Goal: Information Seeking & Learning: Find specific fact

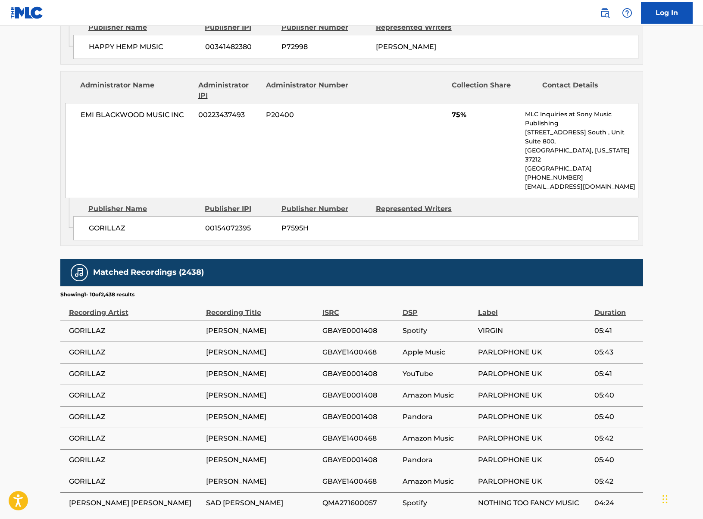
scroll to position [537, 0]
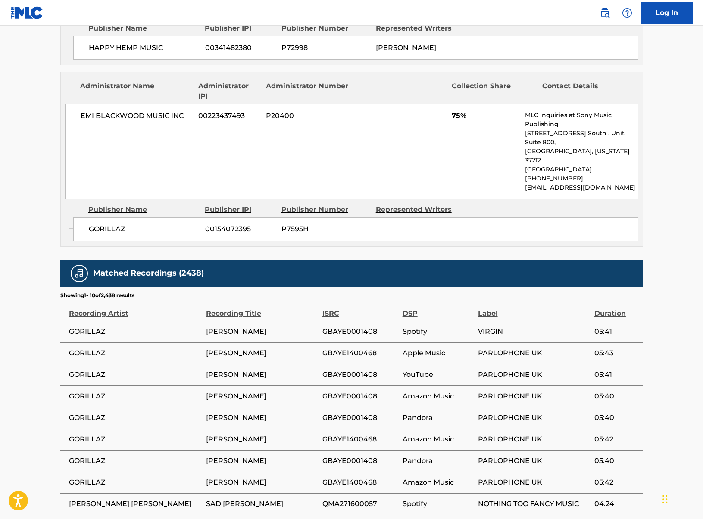
click at [92, 327] on span "GORILLAZ" at bounding box center [135, 332] width 133 height 10
click at [269, 327] on span "[PERSON_NAME]" at bounding box center [262, 332] width 112 height 10
click at [441, 321] on td "Spotify" at bounding box center [439, 332] width 75 height 22
click at [484, 327] on span "VIRGIN" at bounding box center [534, 332] width 112 height 10
click at [504, 348] on span "PARLOPHONE UK" at bounding box center [534, 353] width 112 height 10
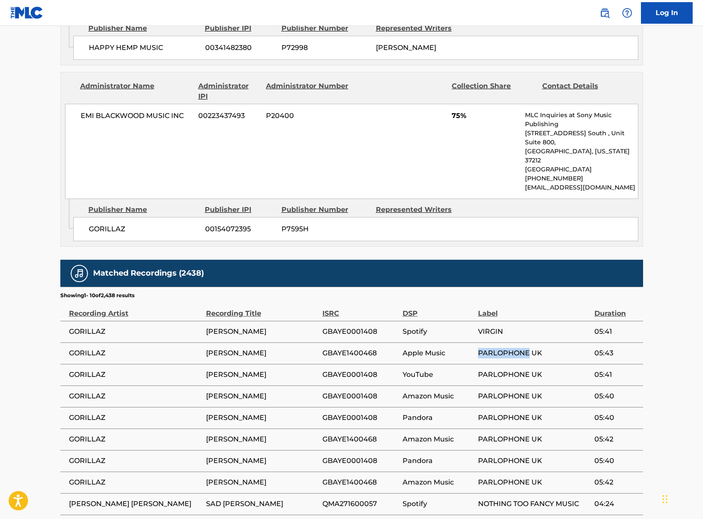
click at [504, 348] on span "PARLOPHONE UK" at bounding box center [534, 353] width 112 height 10
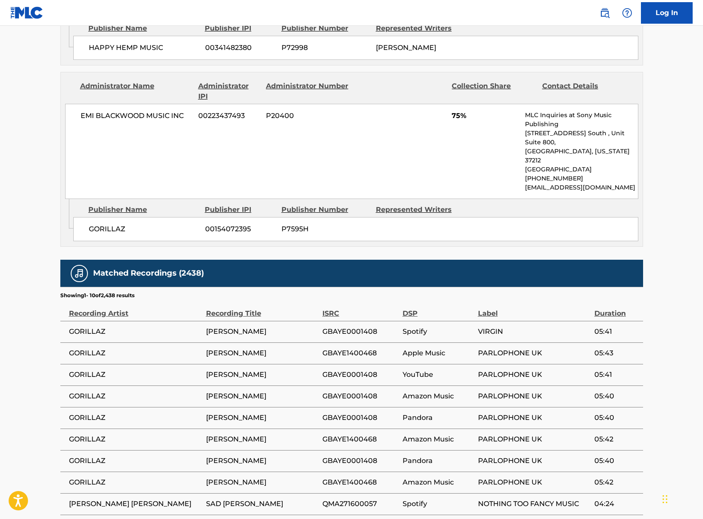
click at [298, 343] on td "[PERSON_NAME]" at bounding box center [264, 354] width 116 height 22
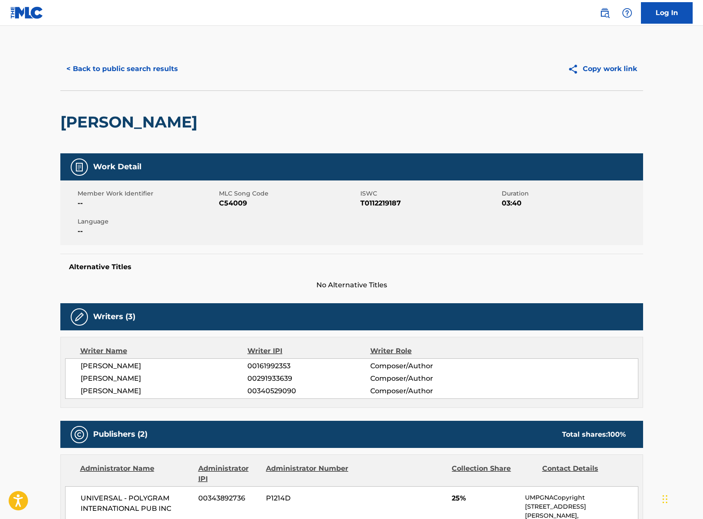
scroll to position [0, 0]
click at [113, 348] on div "Writer Name" at bounding box center [164, 351] width 168 height 10
click at [84, 68] on button "< Back to public search results" at bounding box center [122, 69] width 124 height 22
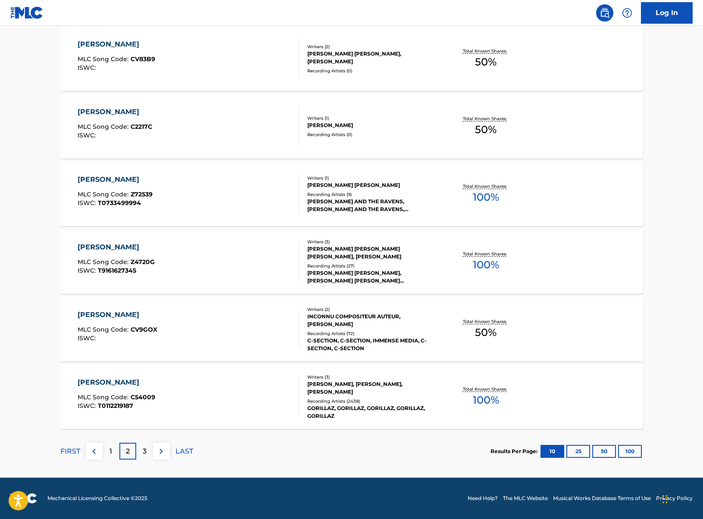
scroll to position [562, 0]
click at [145, 454] on p "3" at bounding box center [145, 451] width 4 height 10
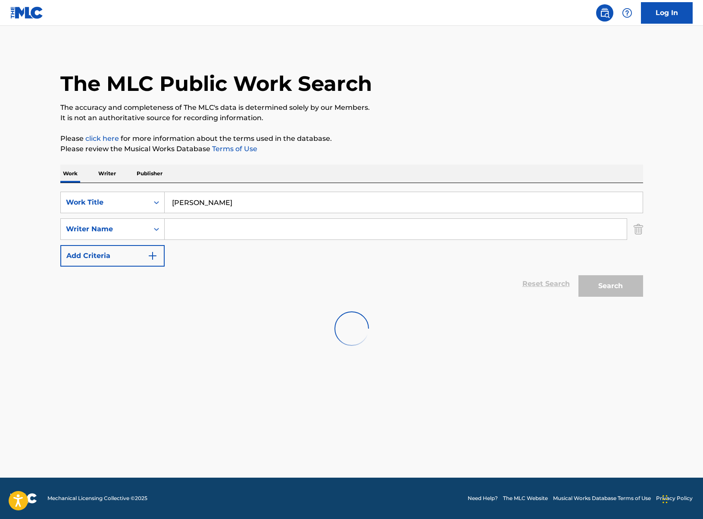
scroll to position [0, 0]
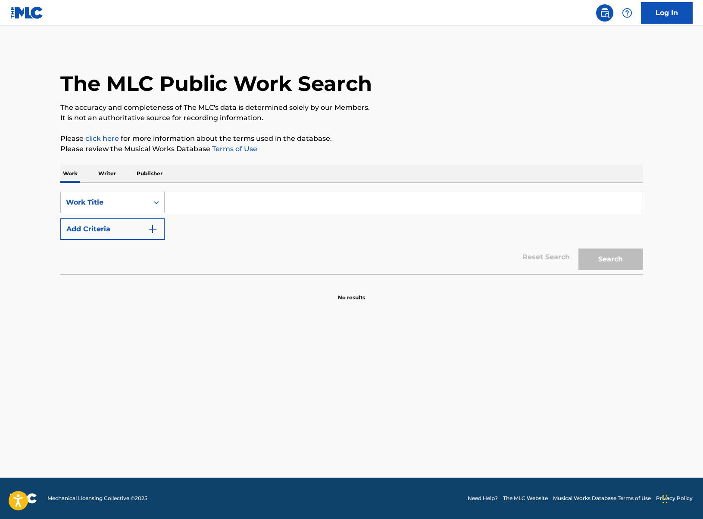
click at [197, 207] on input "Search Form" at bounding box center [404, 202] width 478 height 21
type input "[PERSON_NAME]"
click at [156, 229] on img "Search Form" at bounding box center [152, 229] width 10 height 10
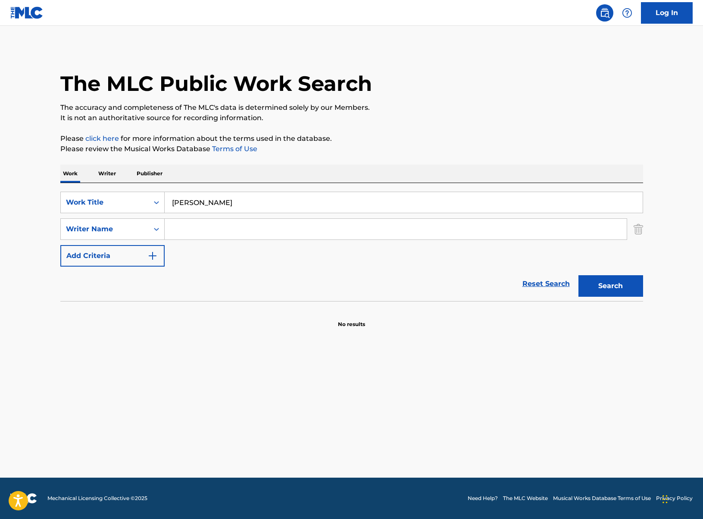
click at [193, 229] on input "Search Form" at bounding box center [396, 229] width 462 height 21
drag, startPoint x: 199, startPoint y: 230, endPoint x: 162, endPoint y: 230, distance: 37.5
click at [162, 230] on div "SearchWithCriteriad4cfd55d-0e02-43c1-a493-feca71d5362c Writer Name Dam" at bounding box center [351, 229] width 583 height 22
paste input "on Albarn"
type input "Damon Albarn"
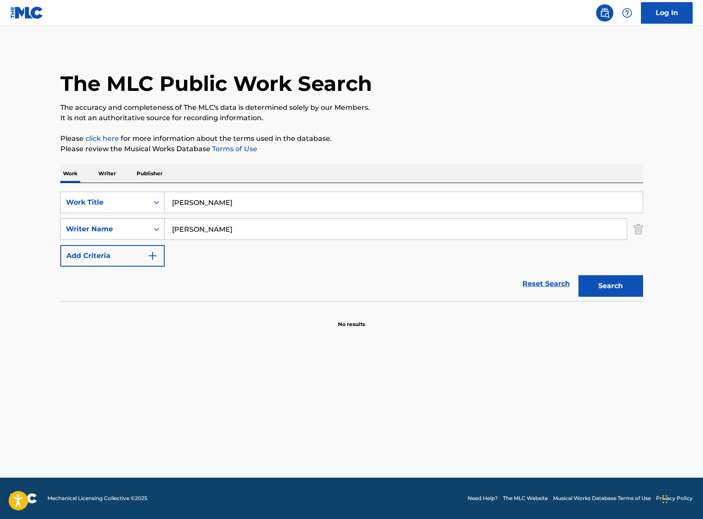
click at [610, 286] on button "Search" at bounding box center [610, 286] width 65 height 22
click at [352, 323] on img at bounding box center [351, 329] width 34 height 34
click at [239, 233] on input "Damon Albarn" at bounding box center [396, 229] width 462 height 21
click at [104, 169] on p "Writer" at bounding box center [107, 174] width 23 height 18
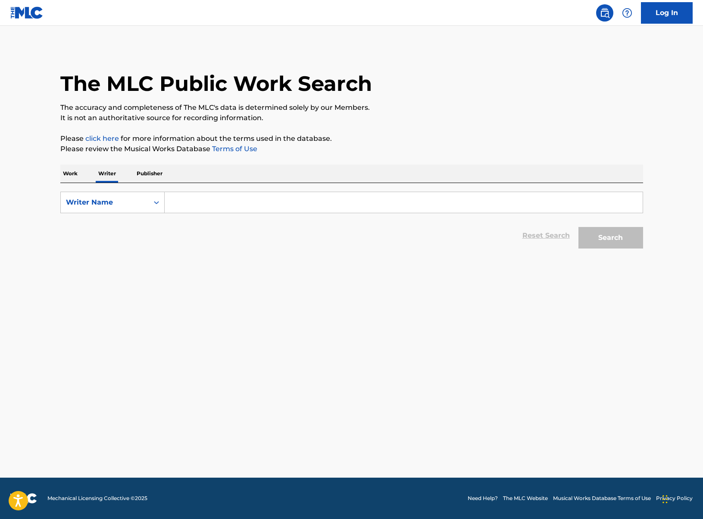
click at [71, 170] on p "Work" at bounding box center [70, 174] width 20 height 18
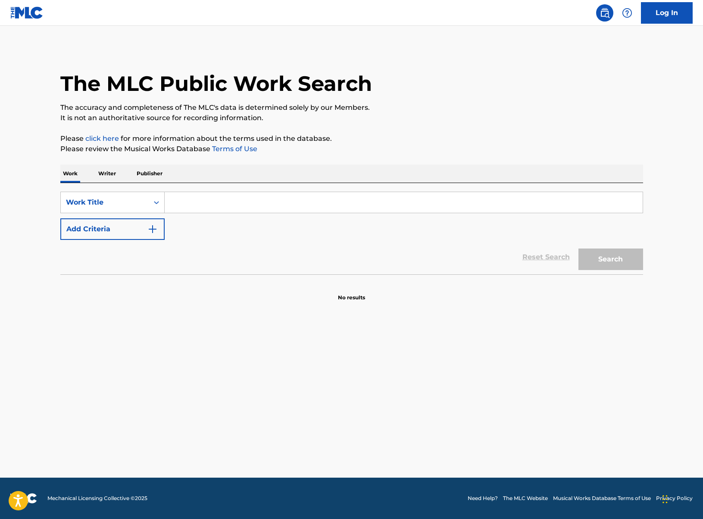
click at [235, 202] on input "Search Form" at bounding box center [404, 202] width 478 height 21
type input "[PERSON_NAME]"
click at [610, 259] on button "Search" at bounding box center [610, 260] width 65 height 22
click at [271, 208] on input "Search Form" at bounding box center [404, 202] width 478 height 21
type input "[PERSON_NAME]"
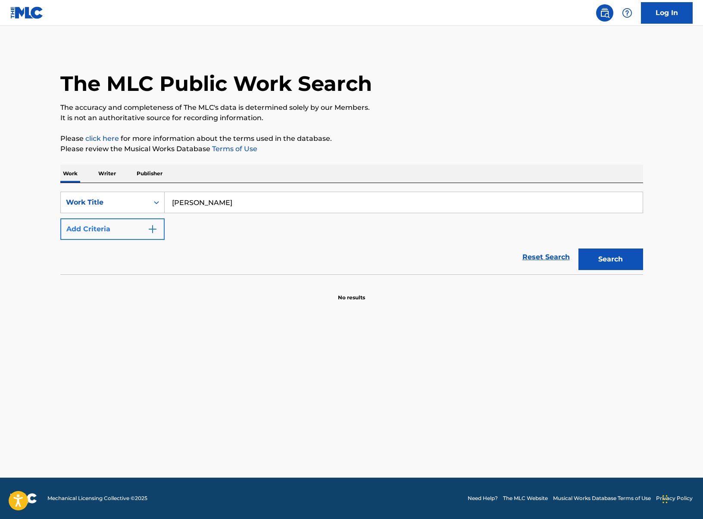
click at [125, 234] on button "Add Criteria" at bounding box center [112, 229] width 104 height 22
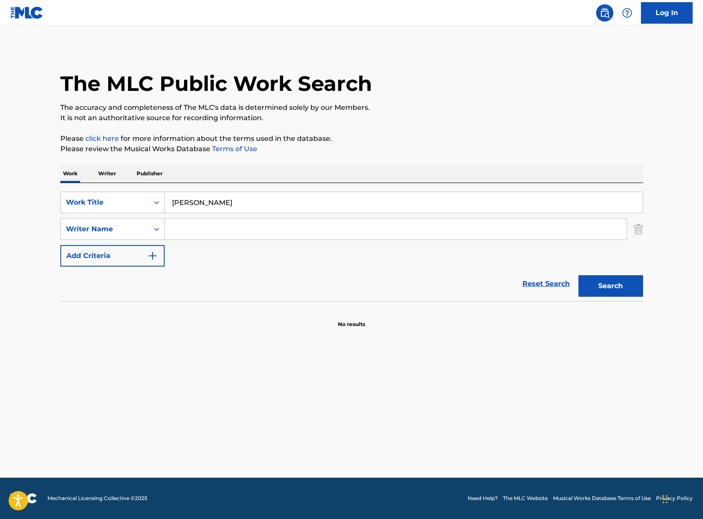
click at [181, 234] on input "Search Form" at bounding box center [396, 229] width 462 height 21
paste input "Damon Albarn"
click at [610, 286] on button "Search" at bounding box center [610, 286] width 65 height 22
click at [245, 233] on input "Damon Albarn" at bounding box center [396, 229] width 462 height 21
drag, startPoint x: 227, startPoint y: 232, endPoint x: 139, endPoint y: 232, distance: 88.3
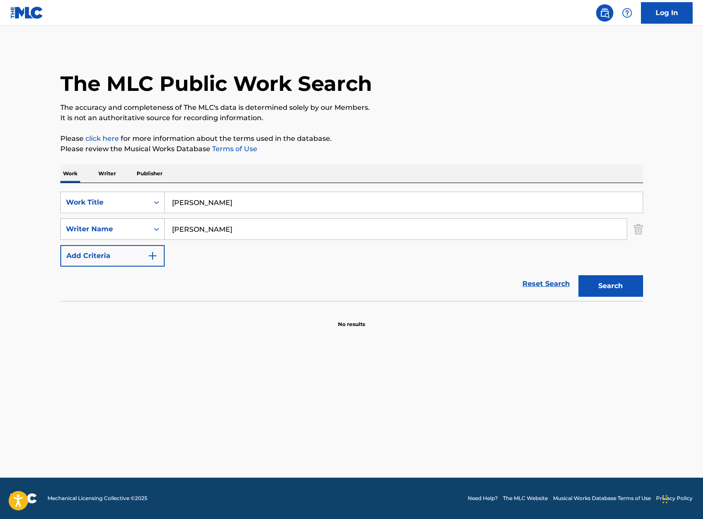
click at [139, 232] on div "SearchWithCriteriafecba06f-f7a8-4fc5-a0a7-c6ade0f55f33 Writer Name Damon Albarn" at bounding box center [351, 229] width 583 height 22
click at [265, 231] on input "Damon Albarn" at bounding box center [396, 229] width 462 height 21
drag, startPoint x: 265, startPoint y: 231, endPoint x: 115, endPoint y: 230, distance: 149.9
click at [115, 230] on div "SearchWithCriteriafecba06f-f7a8-4fc5-a0a7-c6ade0f55f33 Writer Name Damon Albarn" at bounding box center [351, 229] width 583 height 22
click at [610, 286] on button "Search" at bounding box center [610, 286] width 65 height 22
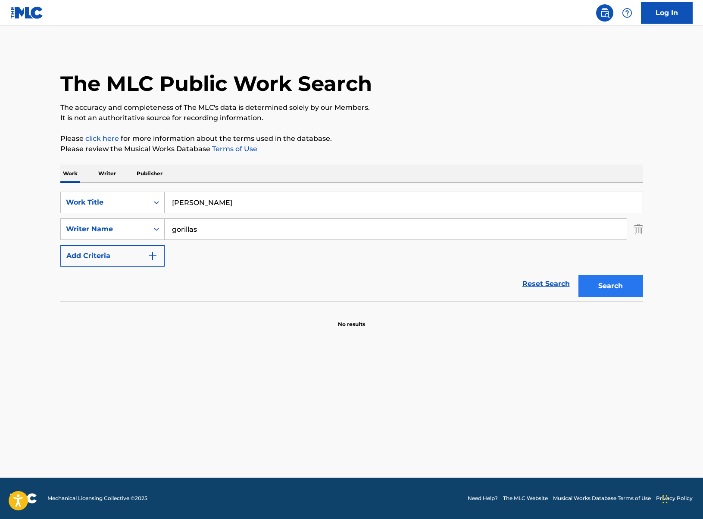
click at [622, 290] on button "Search" at bounding box center [610, 286] width 65 height 22
click at [221, 226] on input "gorillas" at bounding box center [396, 229] width 462 height 21
type input "gorillaz"
click at [633, 287] on button "Search" at bounding box center [610, 286] width 65 height 22
click at [228, 233] on input "gorillaz" at bounding box center [396, 229] width 462 height 21
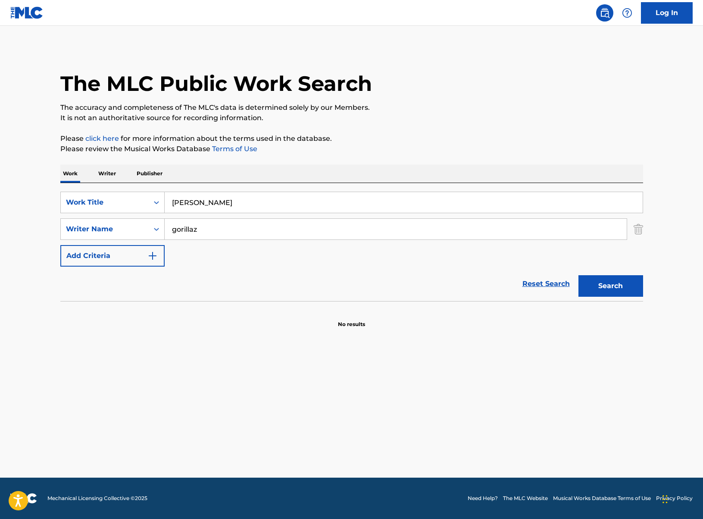
drag, startPoint x: 228, startPoint y: 233, endPoint x: 172, endPoint y: 232, distance: 56.0
click at [172, 232] on input "gorillaz" at bounding box center [396, 229] width 462 height 21
drag, startPoint x: 203, startPoint y: 226, endPoint x: 150, endPoint y: 225, distance: 53.0
click at [150, 225] on div "SearchWithCriteriafecba06f-f7a8-4fc5-a0a7-c6ade0f55f33 Writer Name gorillaz" at bounding box center [351, 229] width 583 height 22
click at [625, 284] on button "Search" at bounding box center [610, 286] width 65 height 22
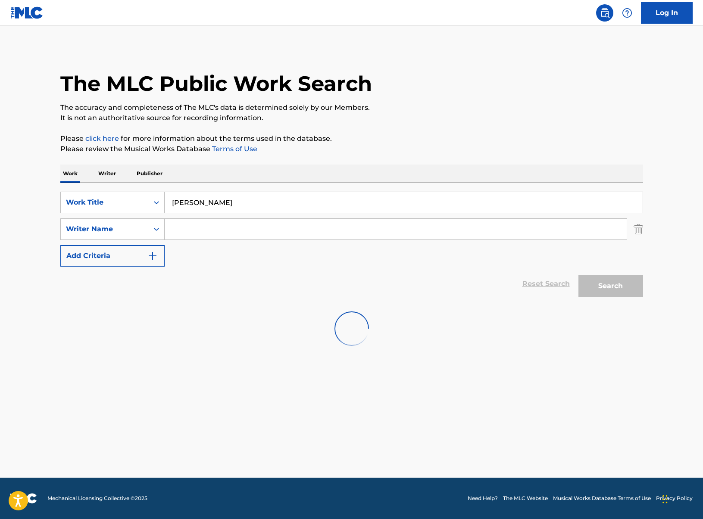
click at [153, 173] on p "Publisher" at bounding box center [149, 174] width 31 height 18
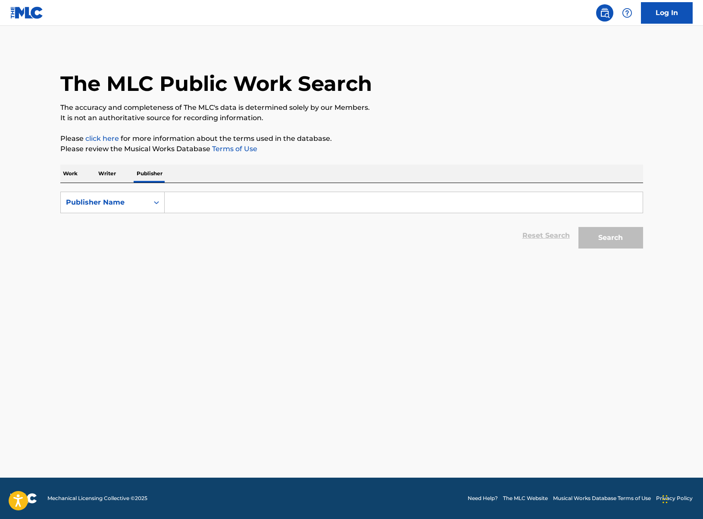
click at [98, 170] on p "Writer" at bounding box center [107, 174] width 23 height 18
click at [218, 203] on input "Search Form" at bounding box center [404, 202] width 478 height 21
paste input "Damon Albarn"
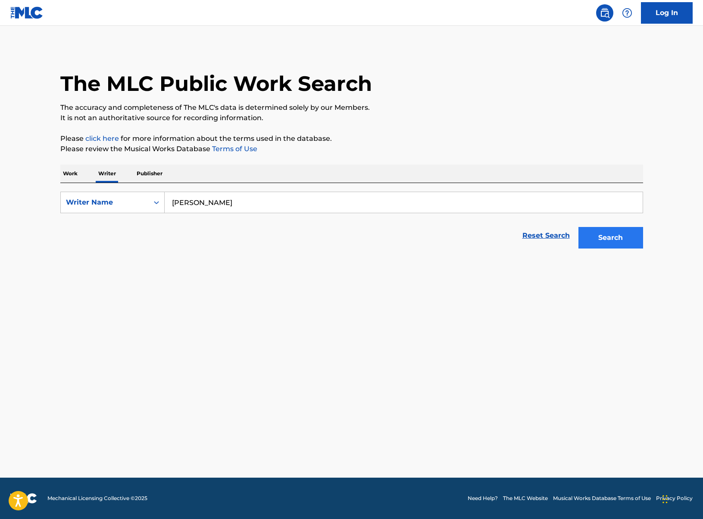
type input "Damon Albarn"
click at [606, 246] on button "Search" at bounding box center [610, 238] width 65 height 22
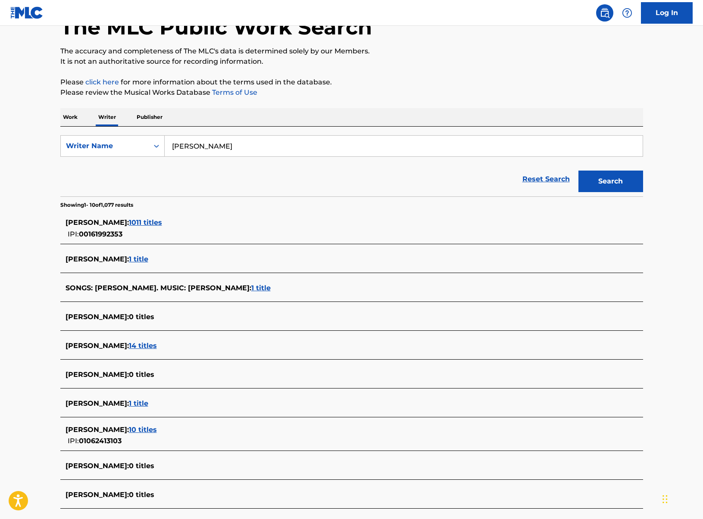
scroll to position [57, 0]
click at [140, 259] on span "1 title" at bounding box center [138, 259] width 19 height 8
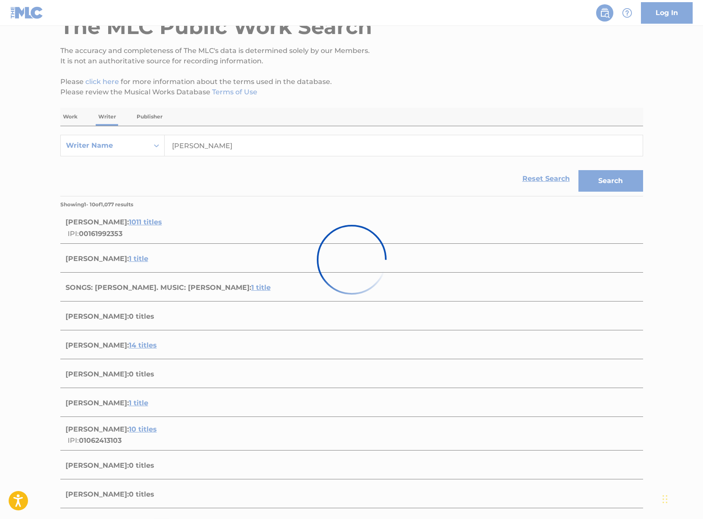
scroll to position [0, 0]
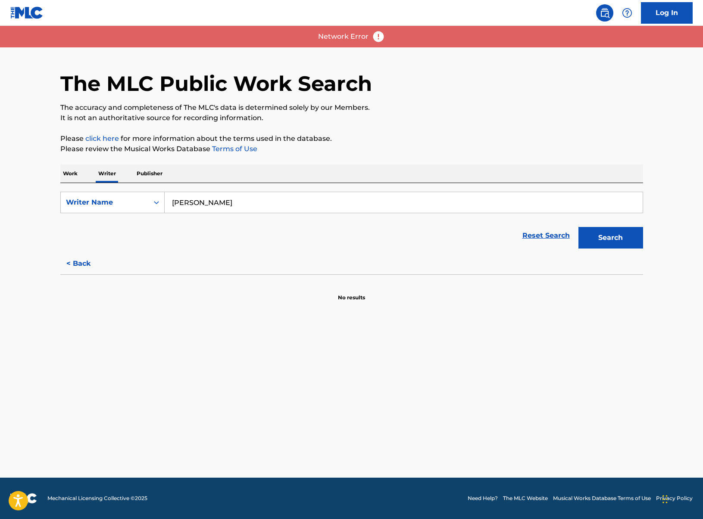
click at [360, 339] on main "The MLC Public Work Search The accuracy and completeness of The MLC's data is d…" at bounding box center [351, 252] width 703 height 452
click at [607, 238] on button "Search" at bounding box center [610, 238] width 65 height 22
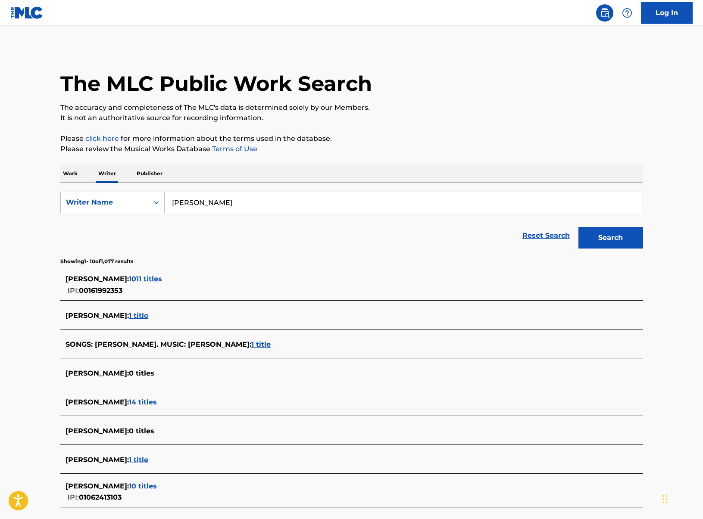
click at [143, 278] on span "1011 titles" at bounding box center [145, 279] width 33 height 8
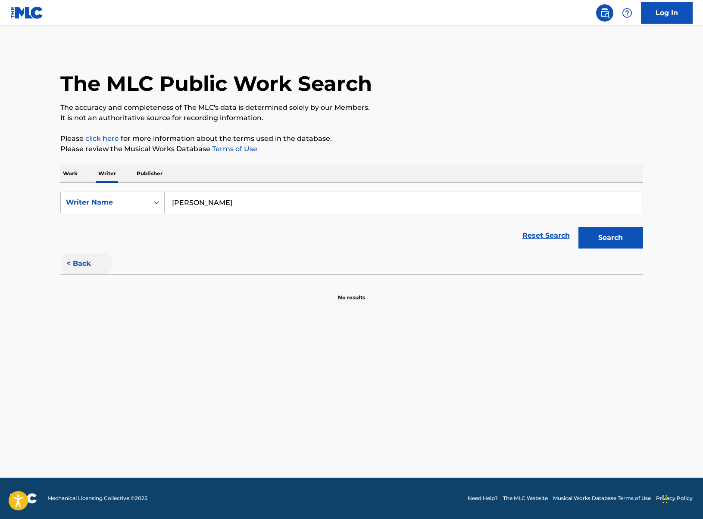
click at [81, 267] on button "< Back" at bounding box center [86, 264] width 52 height 22
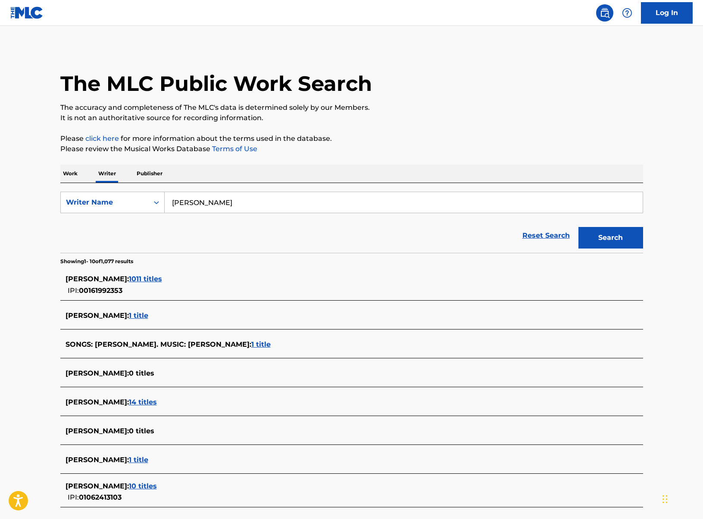
click at [145, 280] on span "1011 titles" at bounding box center [145, 279] width 33 height 8
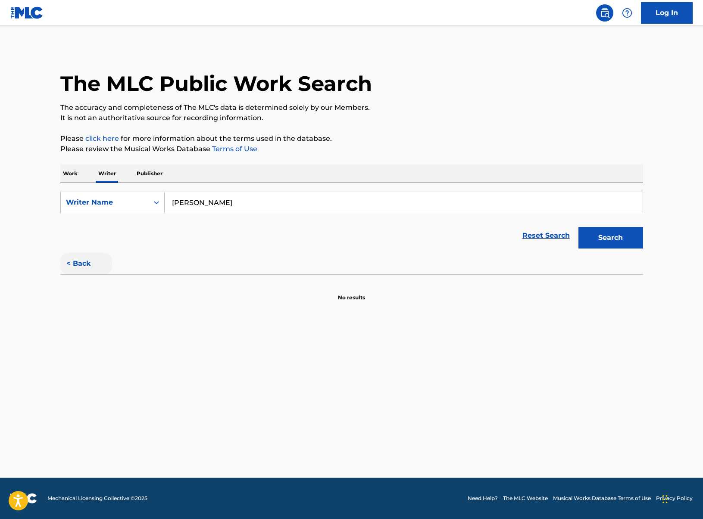
click at [79, 262] on button "< Back" at bounding box center [86, 264] width 52 height 22
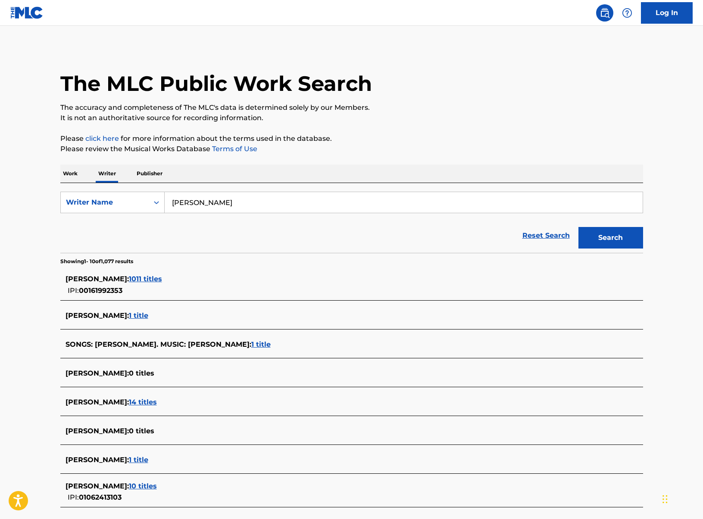
click at [146, 313] on span "1 title" at bounding box center [138, 316] width 19 height 8
